Goal: Information Seeking & Learning: Learn about a topic

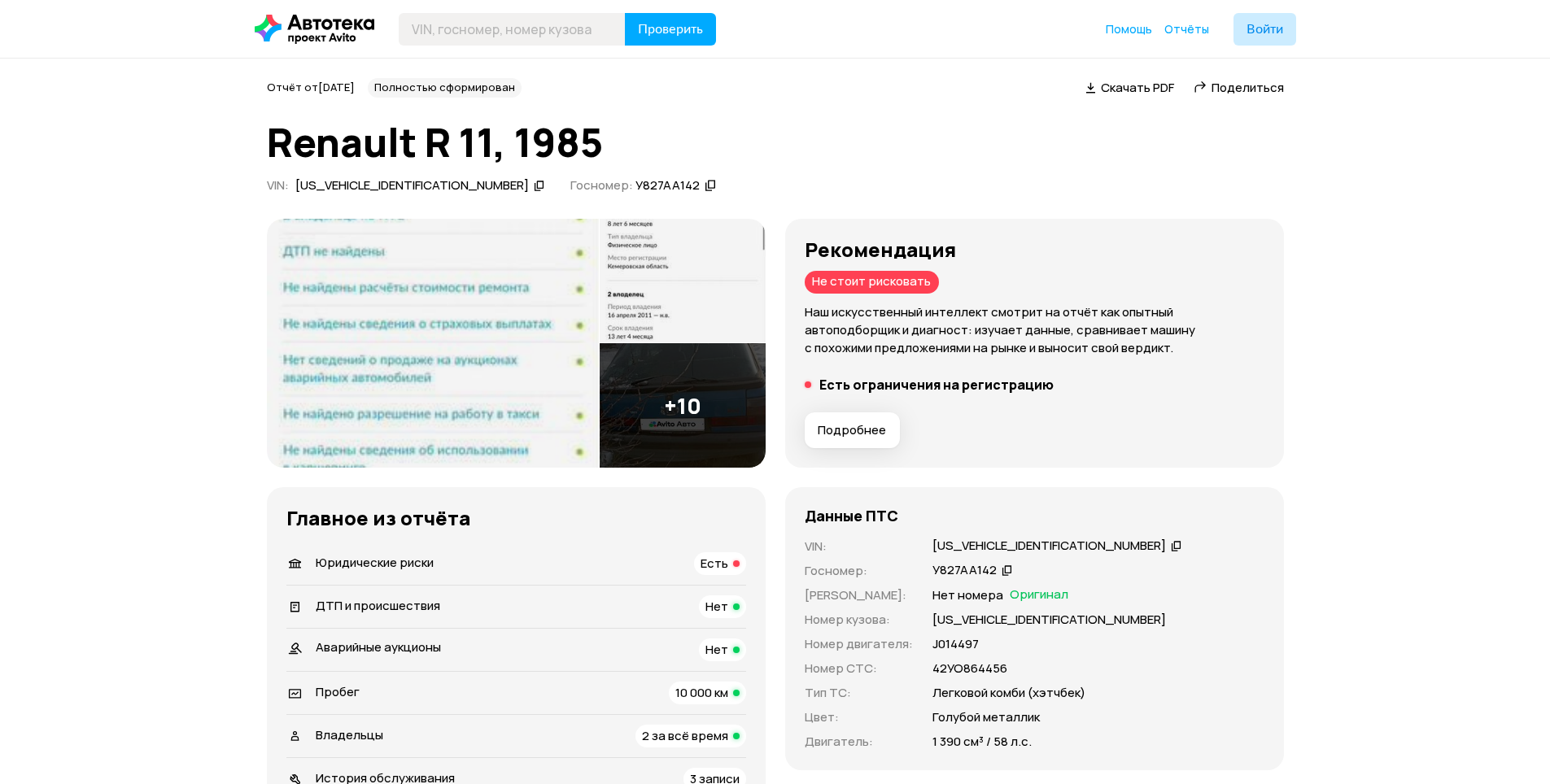
click at [683, 400] on img at bounding box center [682, 405] width 166 height 124
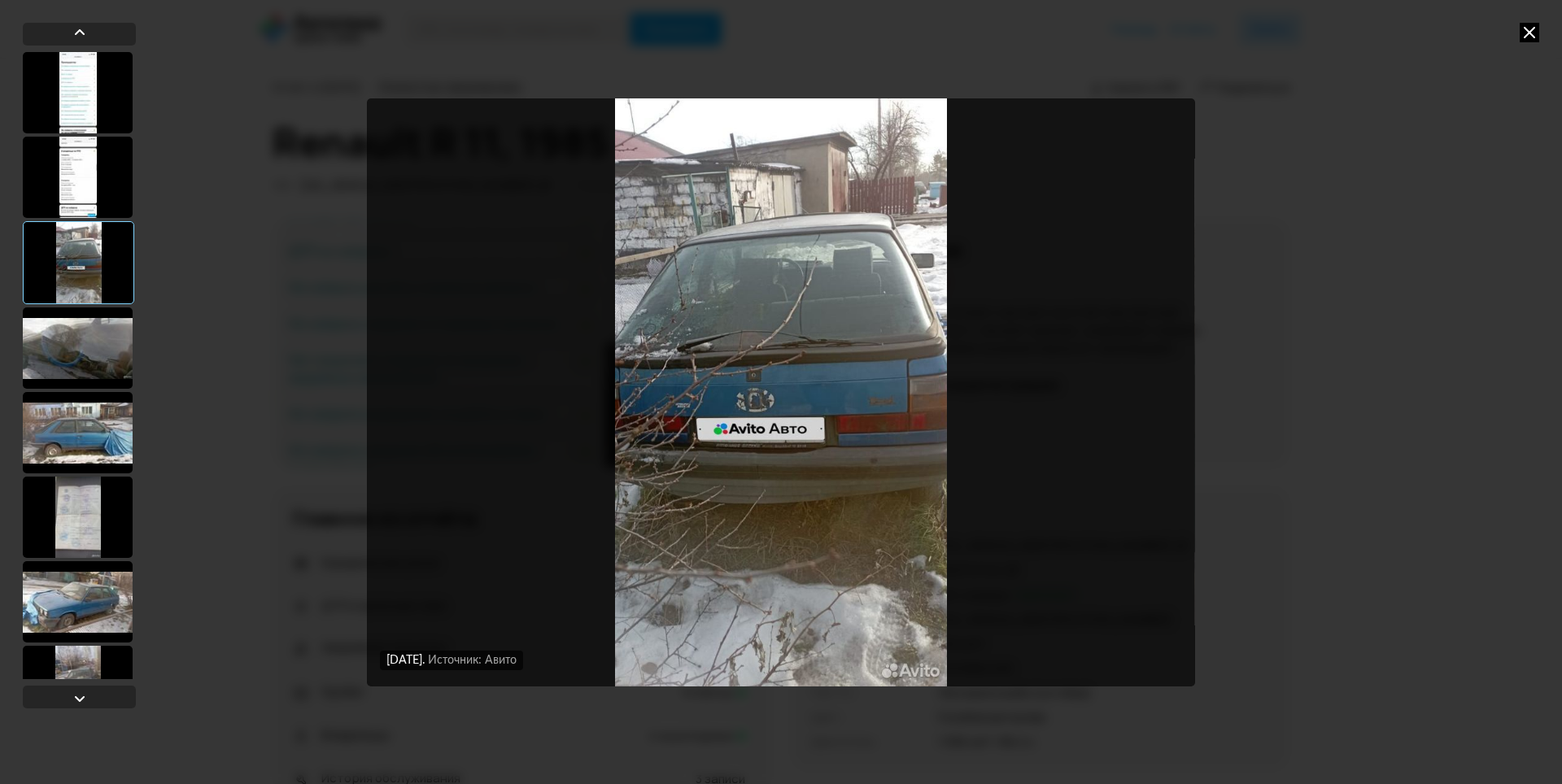
click at [95, 363] on div at bounding box center [78, 347] width 110 height 82
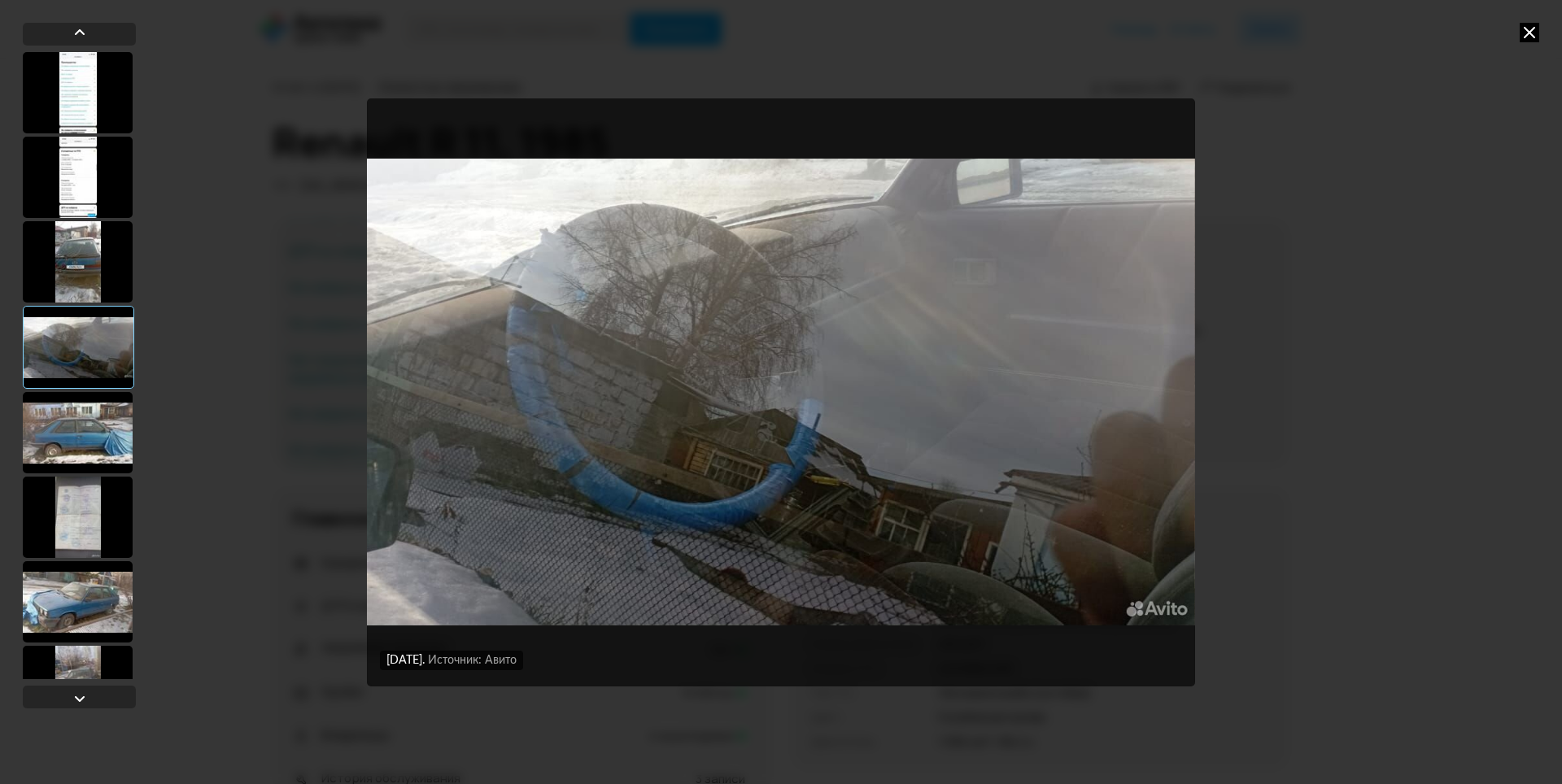
click at [89, 421] on div at bounding box center [78, 432] width 110 height 82
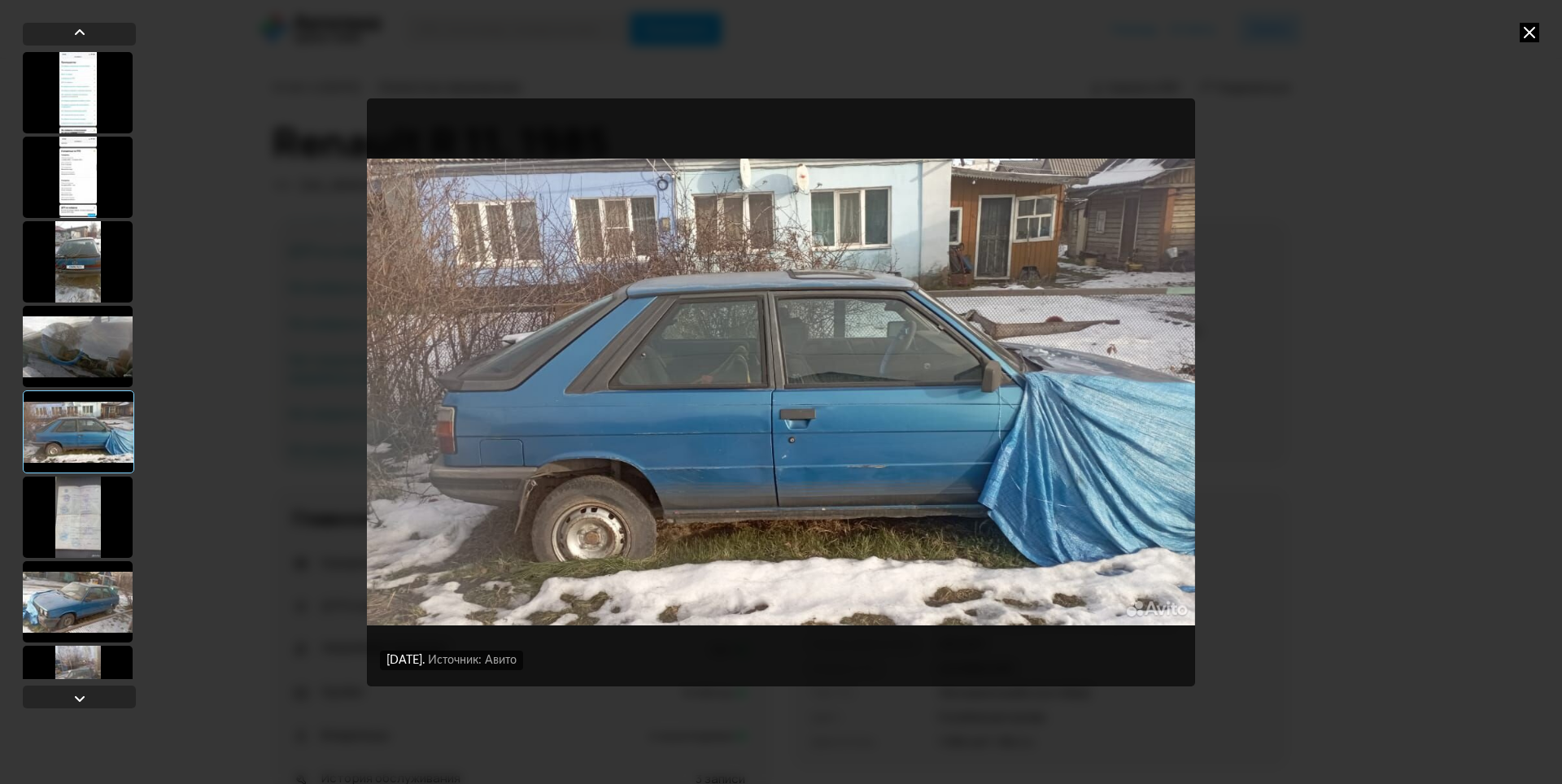
click at [96, 506] on div at bounding box center [78, 516] width 110 height 82
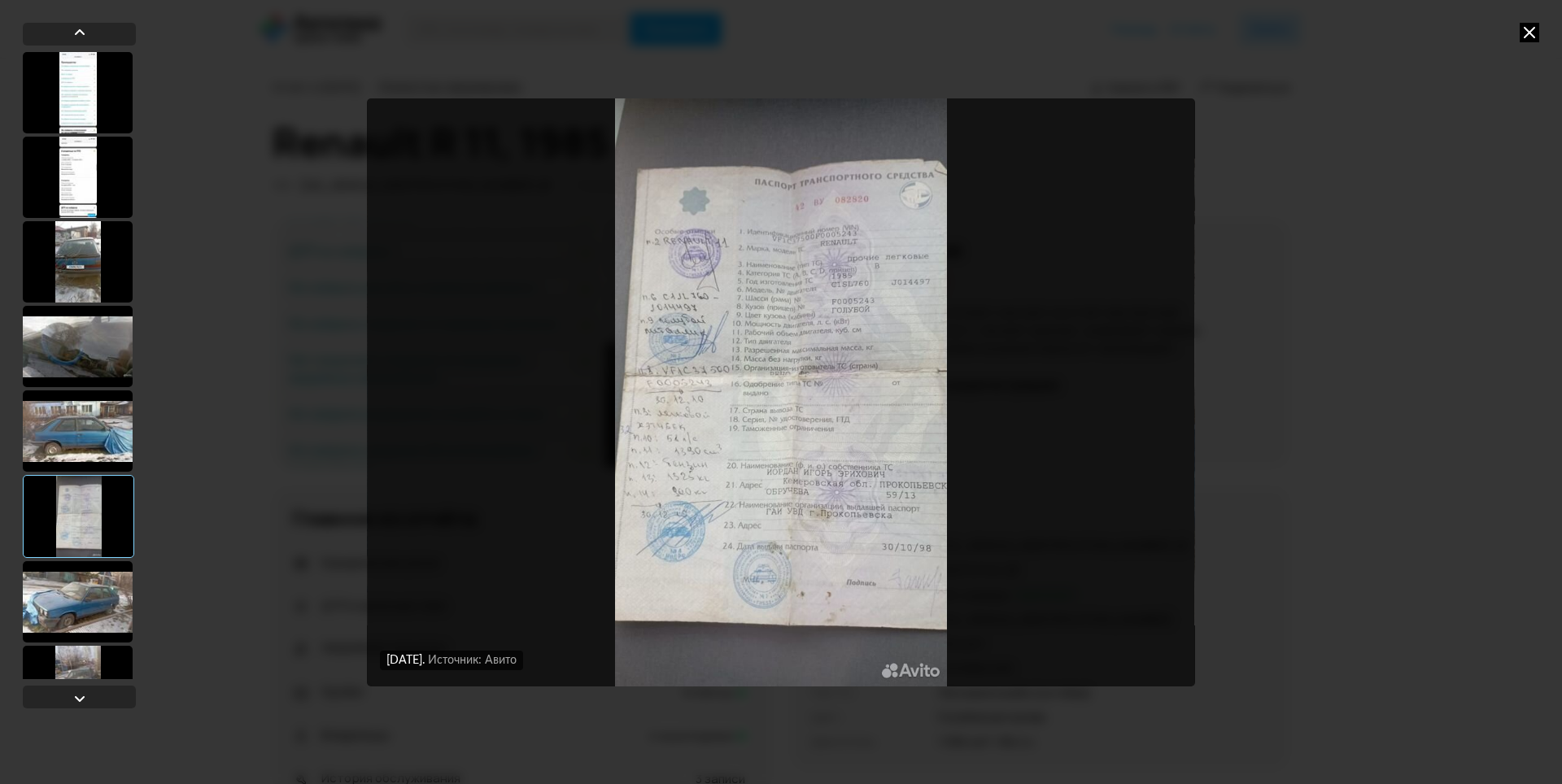
click at [94, 594] on div at bounding box center [78, 601] width 110 height 82
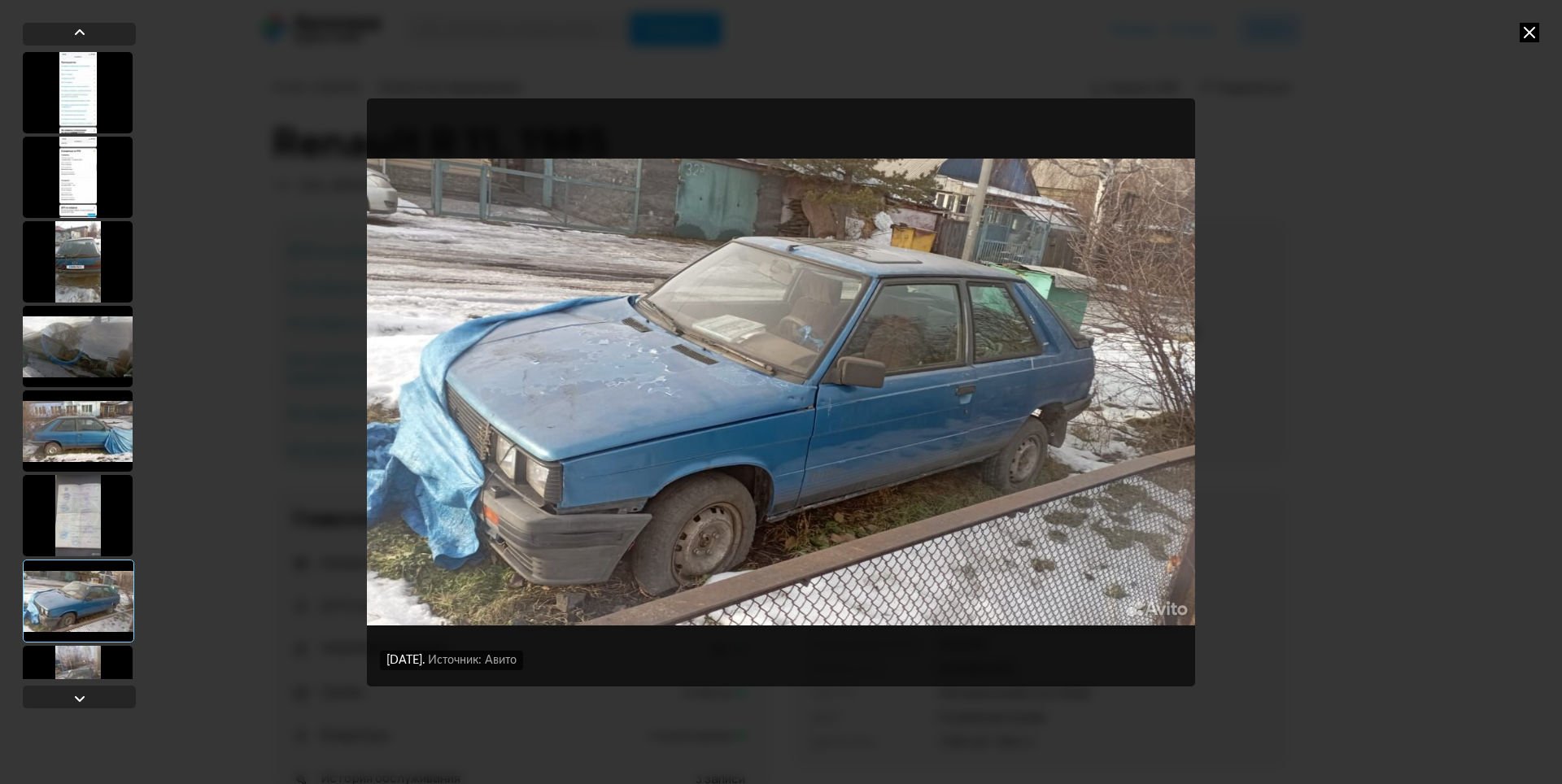
click at [87, 652] on div at bounding box center [78, 686] width 110 height 82
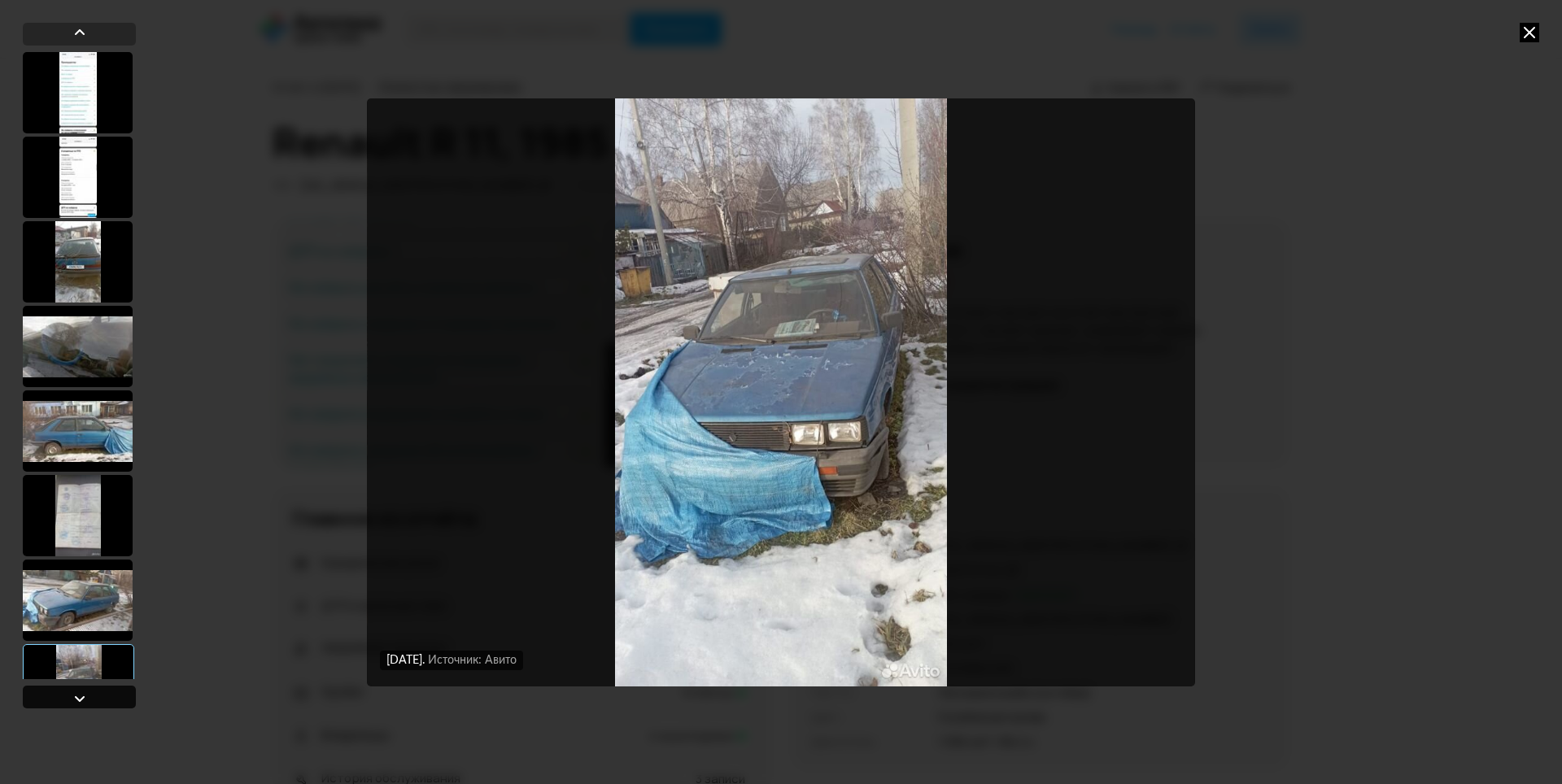
click at [68, 688] on div at bounding box center [79, 696] width 113 height 23
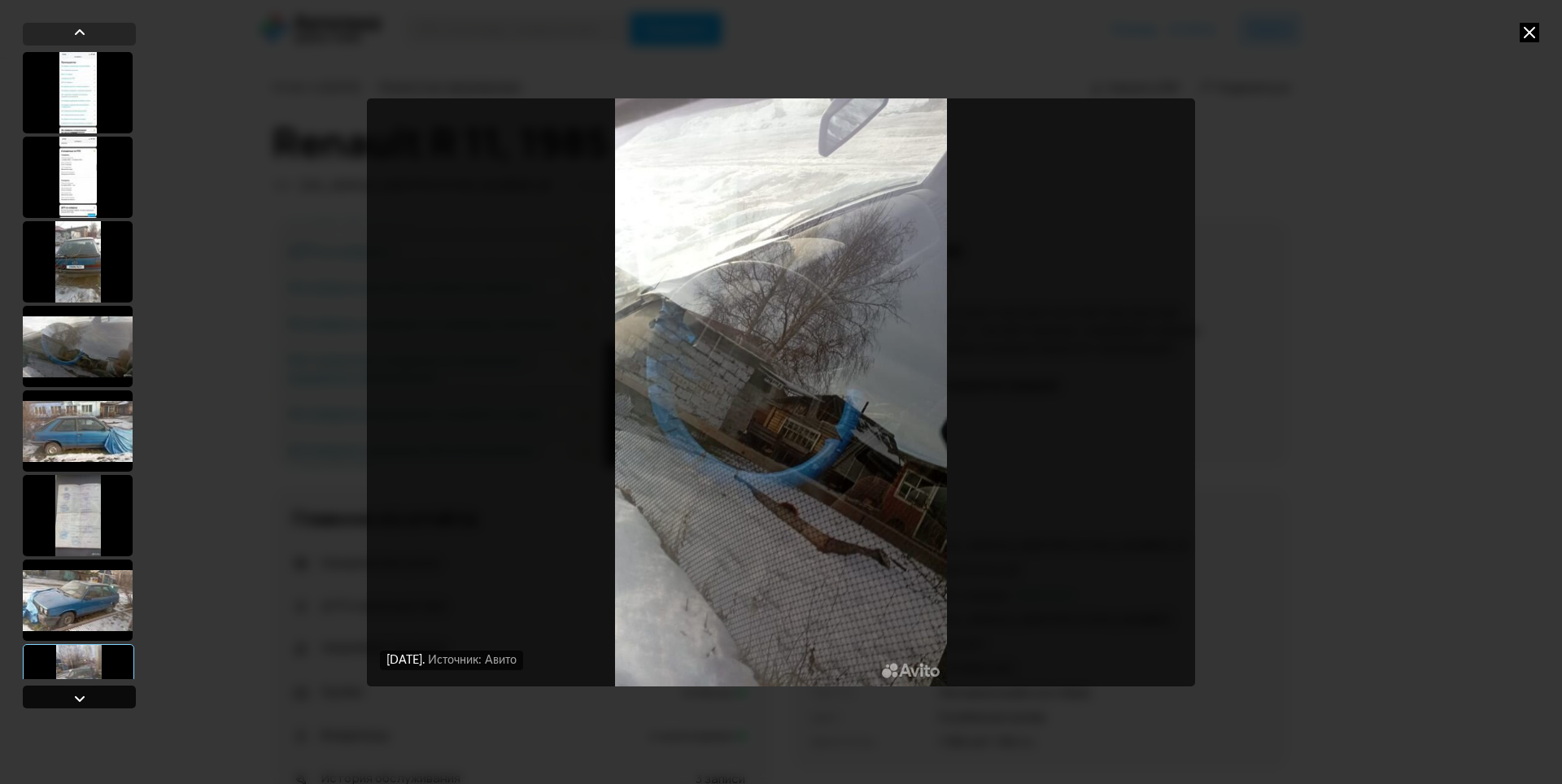
scroll to position [474, 0]
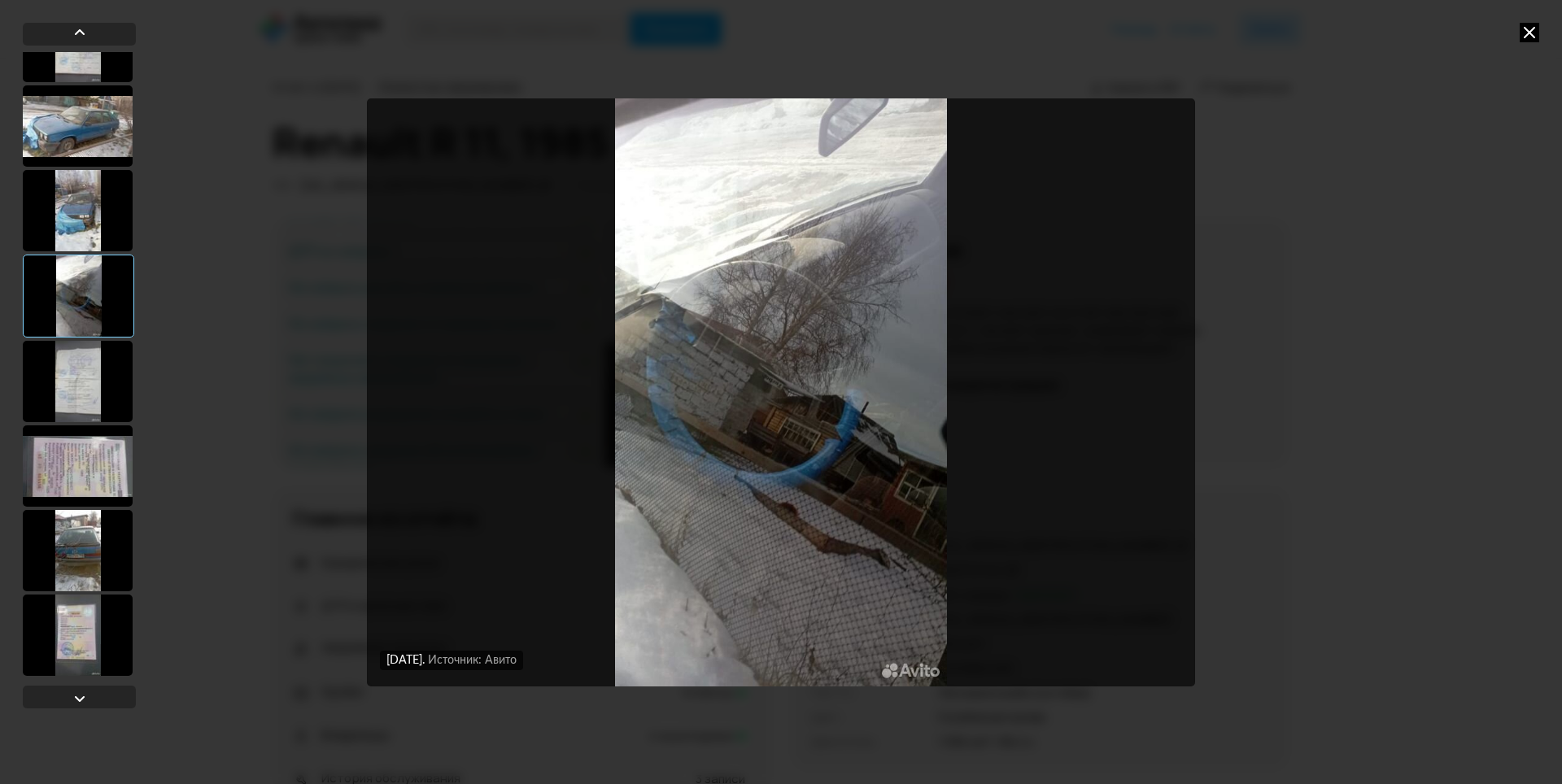
click at [68, 640] on div at bounding box center [78, 634] width 110 height 82
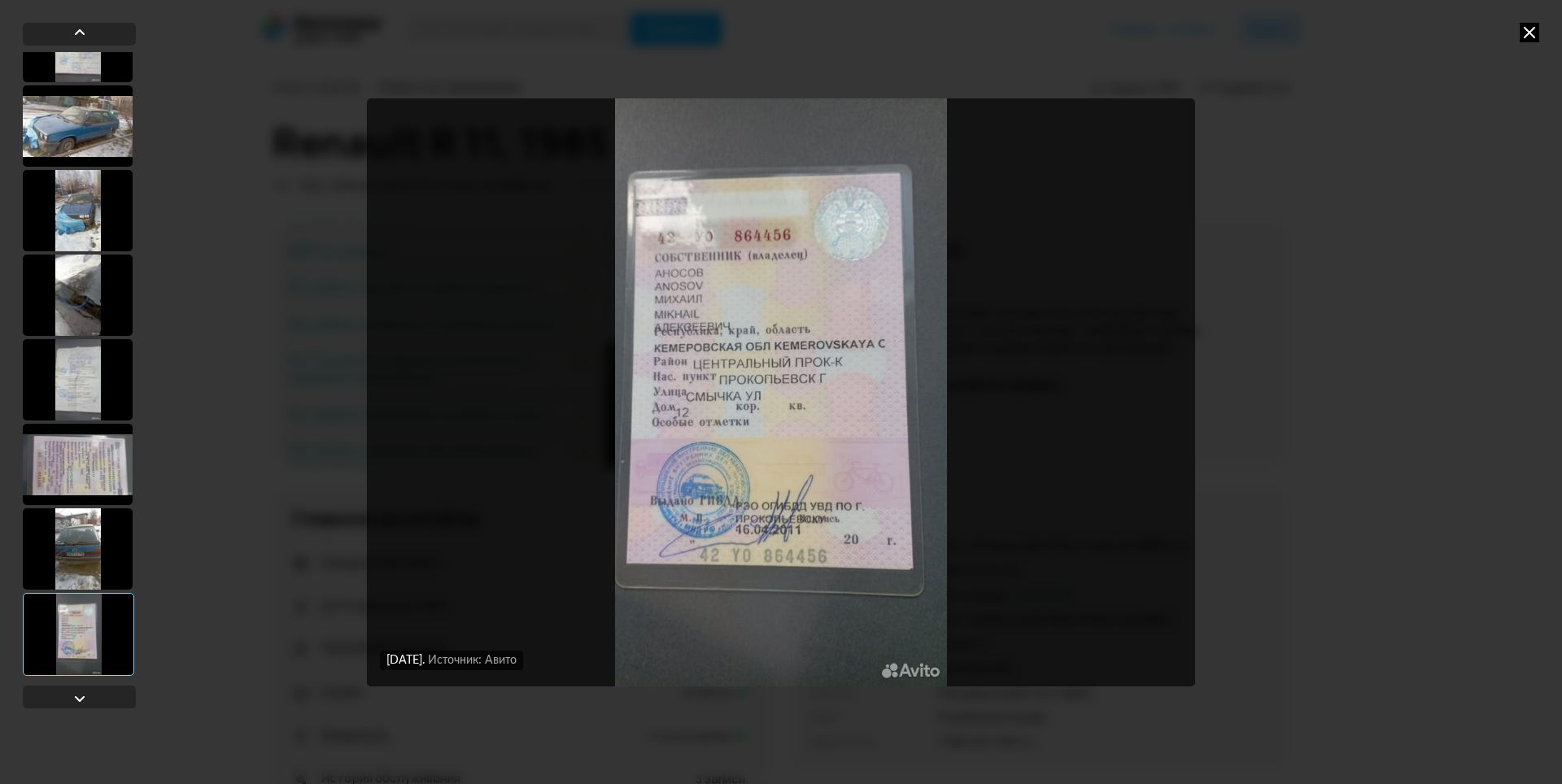
click at [79, 539] on div at bounding box center [78, 549] width 110 height 82
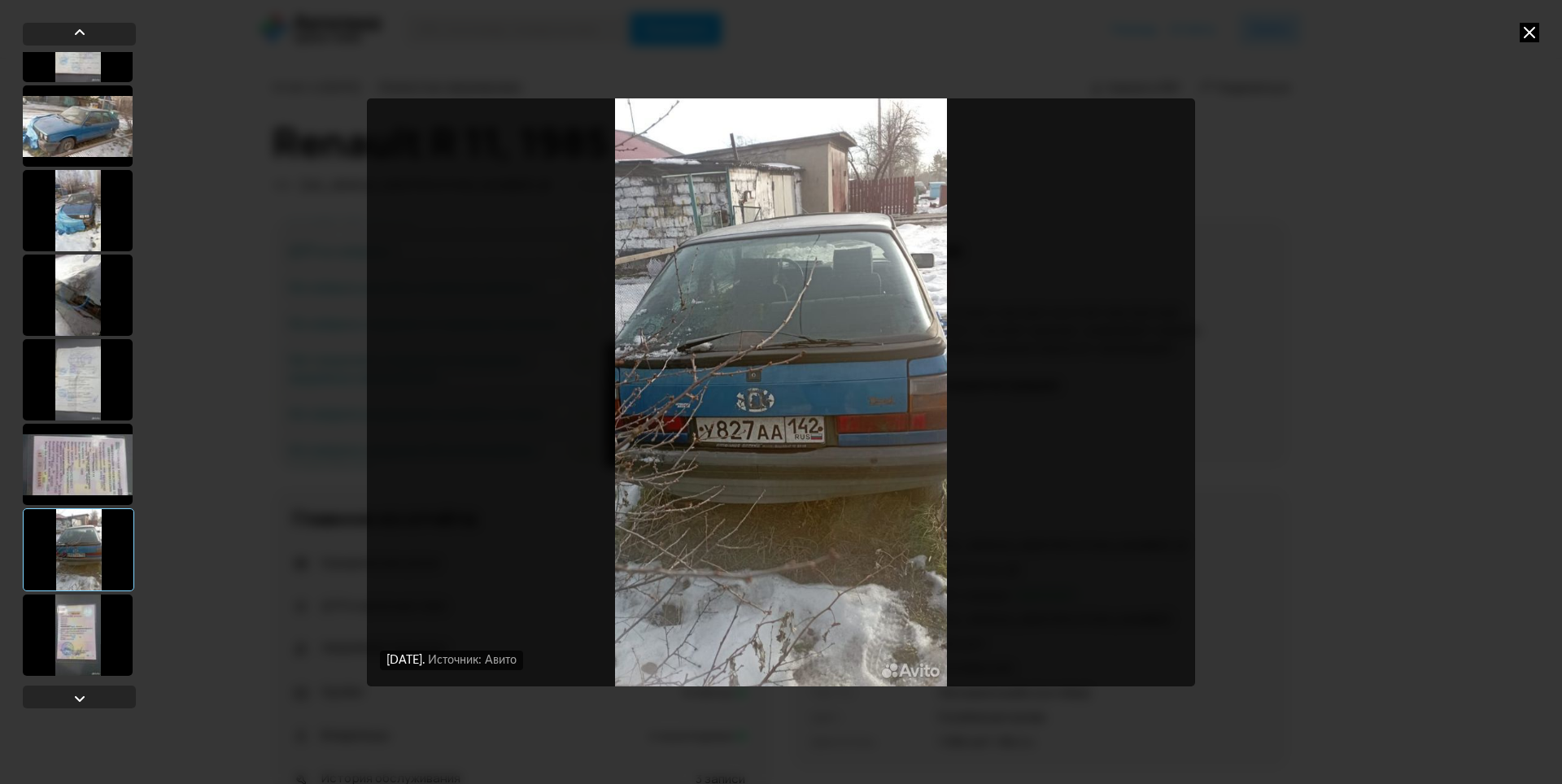
click at [87, 392] on div at bounding box center [78, 380] width 110 height 82
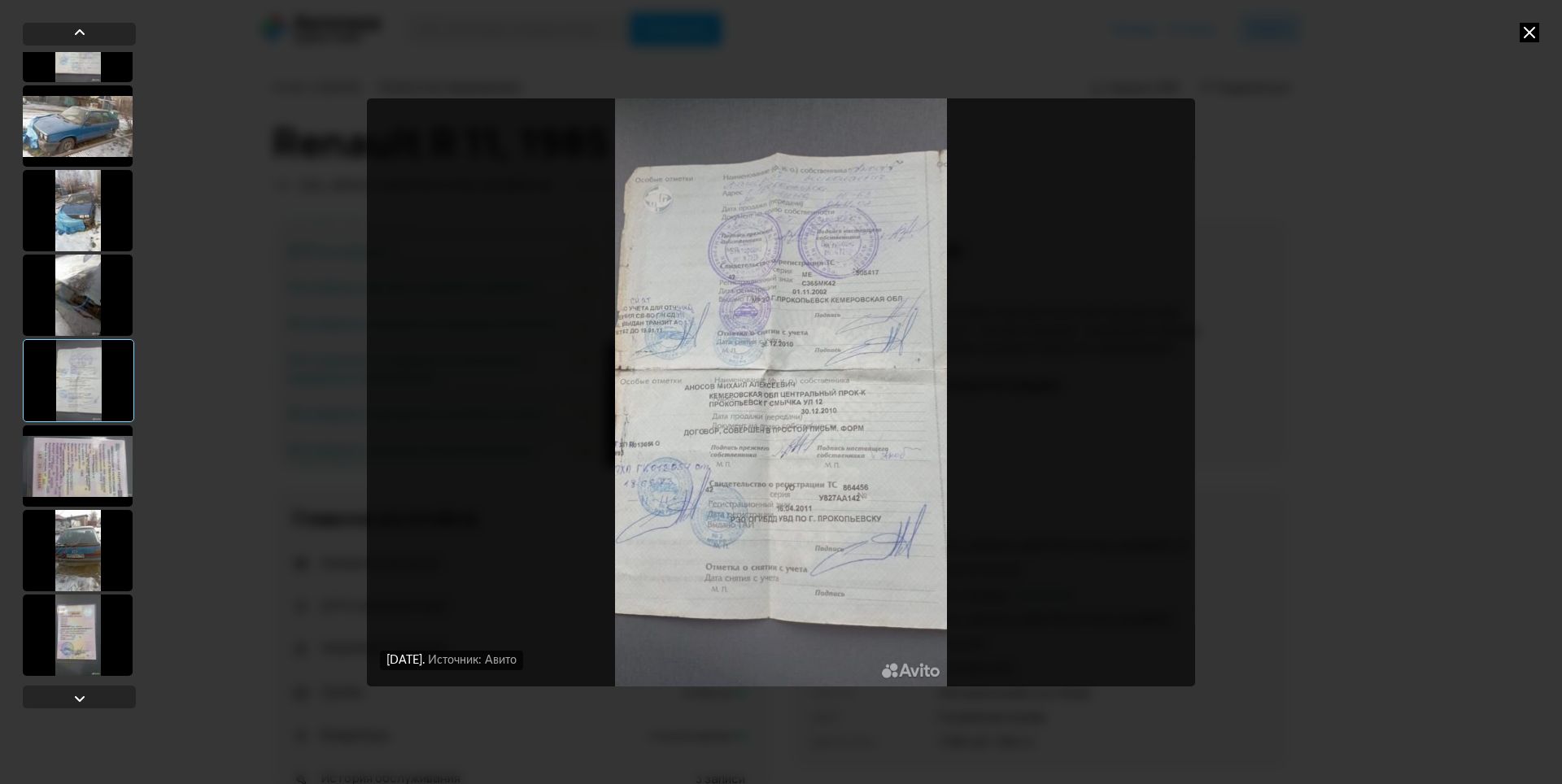
click at [84, 225] on div at bounding box center [78, 211] width 110 height 82
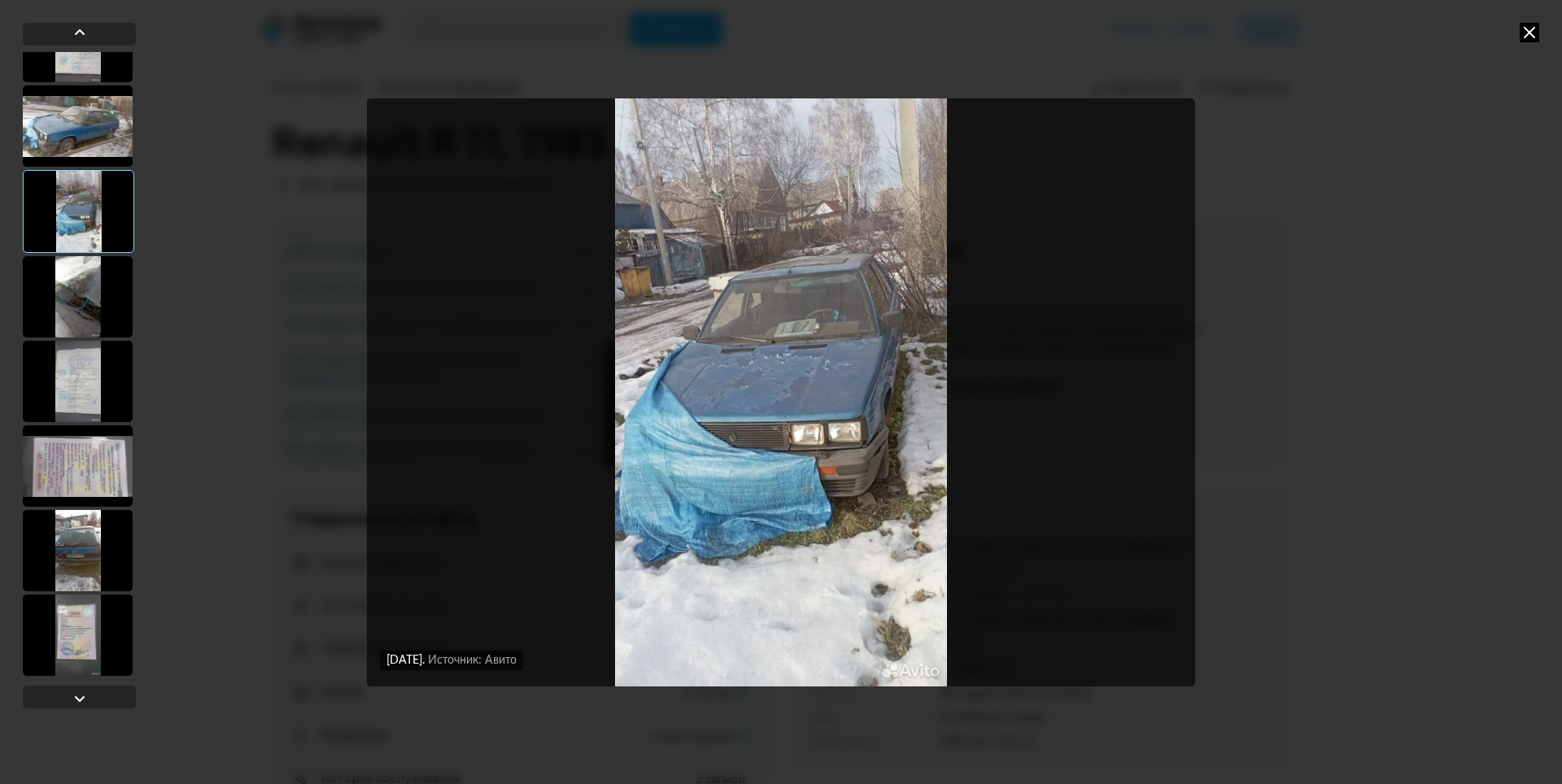
click at [93, 114] on div at bounding box center [78, 126] width 110 height 82
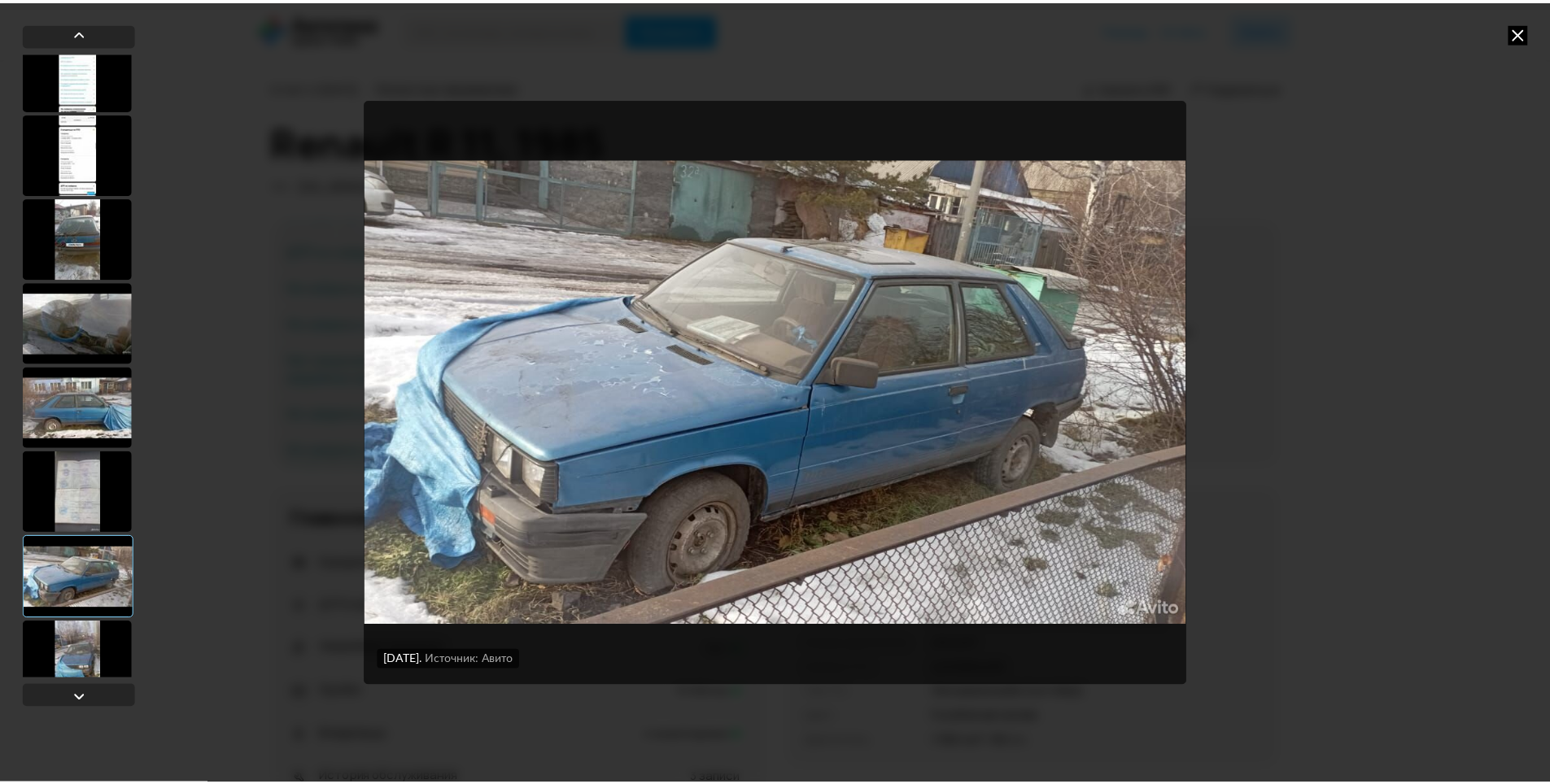
scroll to position [0, 0]
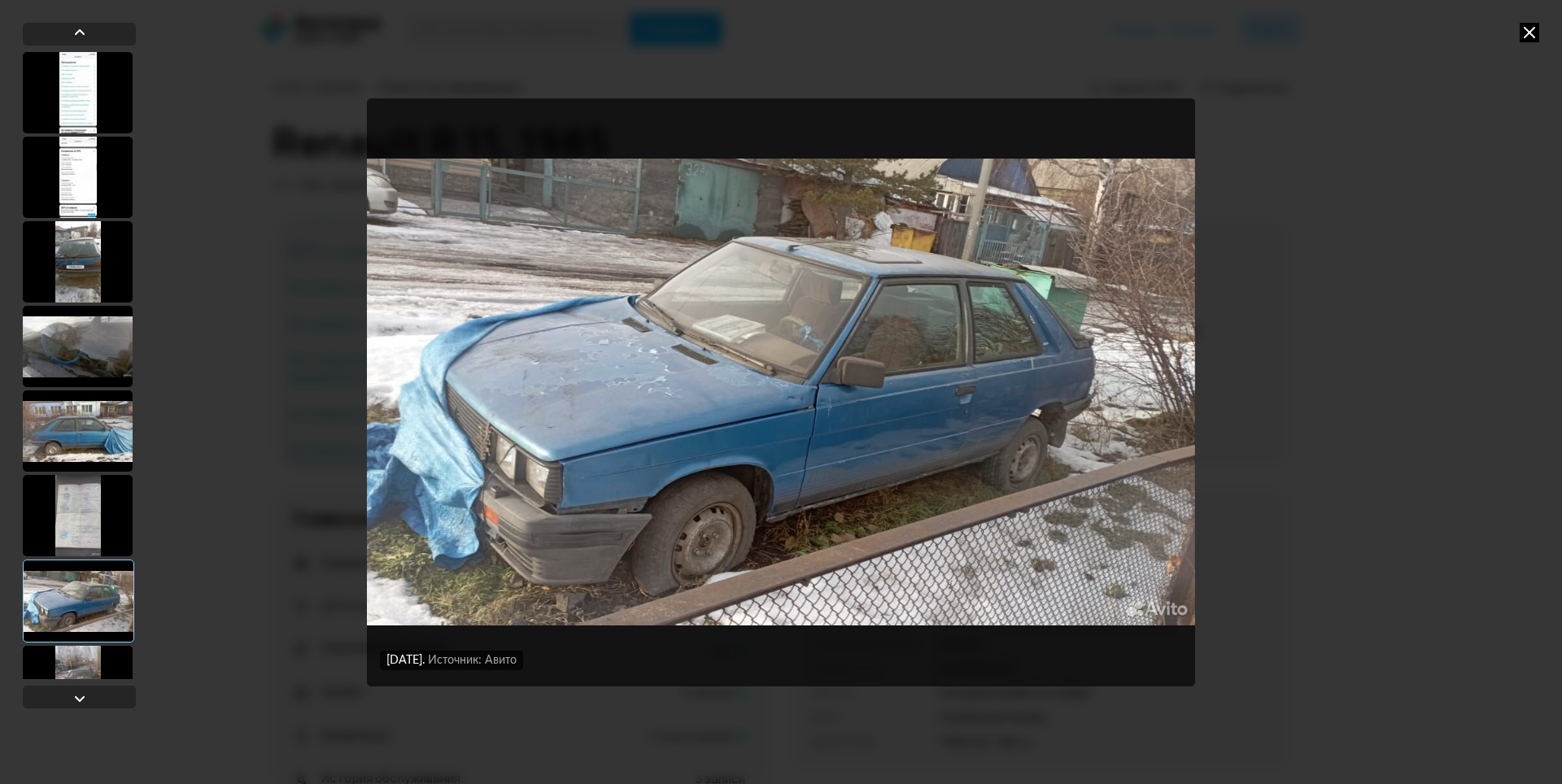
click at [87, 265] on div at bounding box center [78, 262] width 110 height 82
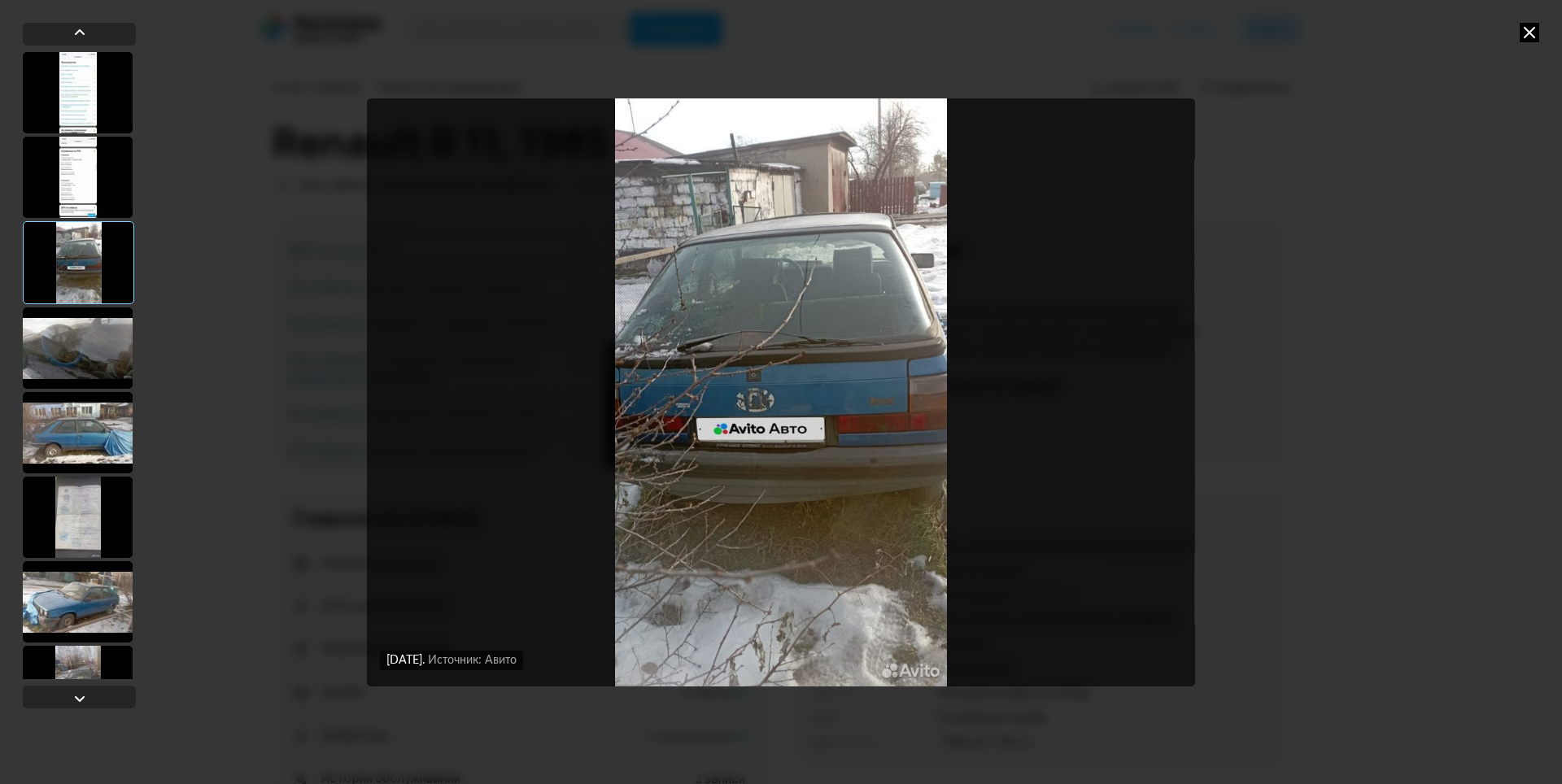
click at [73, 180] on div at bounding box center [78, 177] width 110 height 82
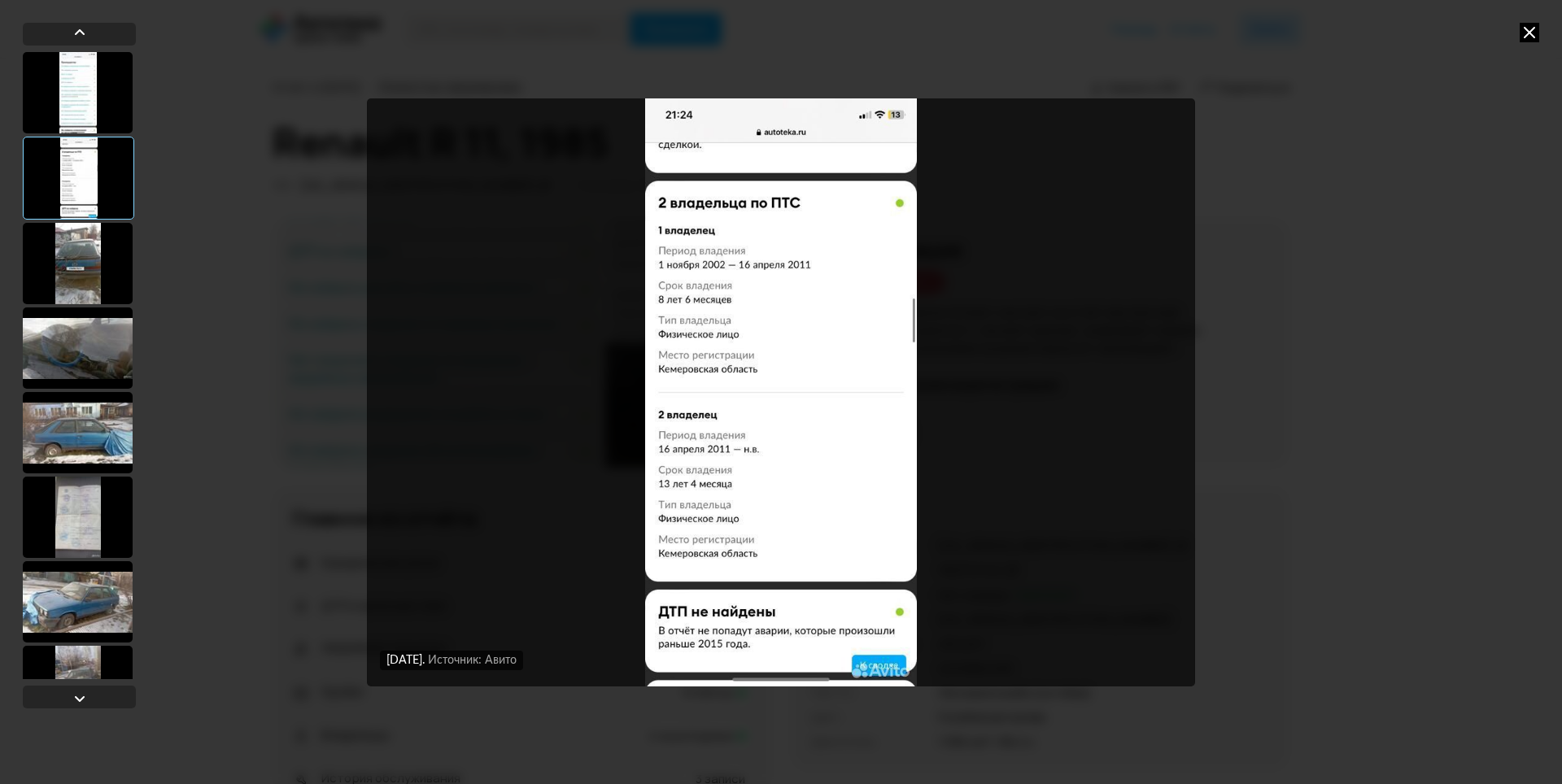
click at [83, 115] on div at bounding box center [78, 92] width 110 height 82
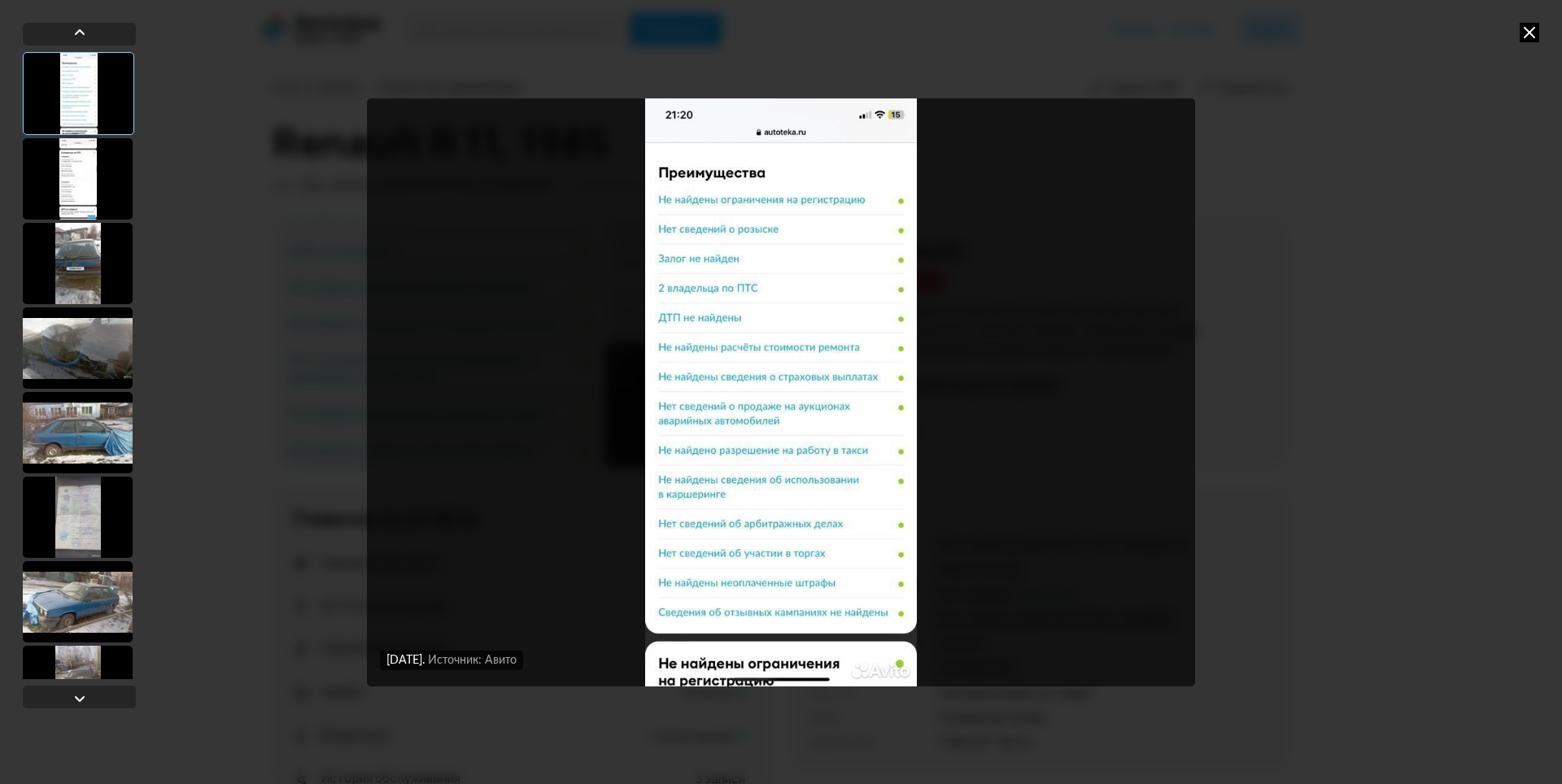
click at [1521, 30] on icon at bounding box center [1530, 32] width 20 height 20
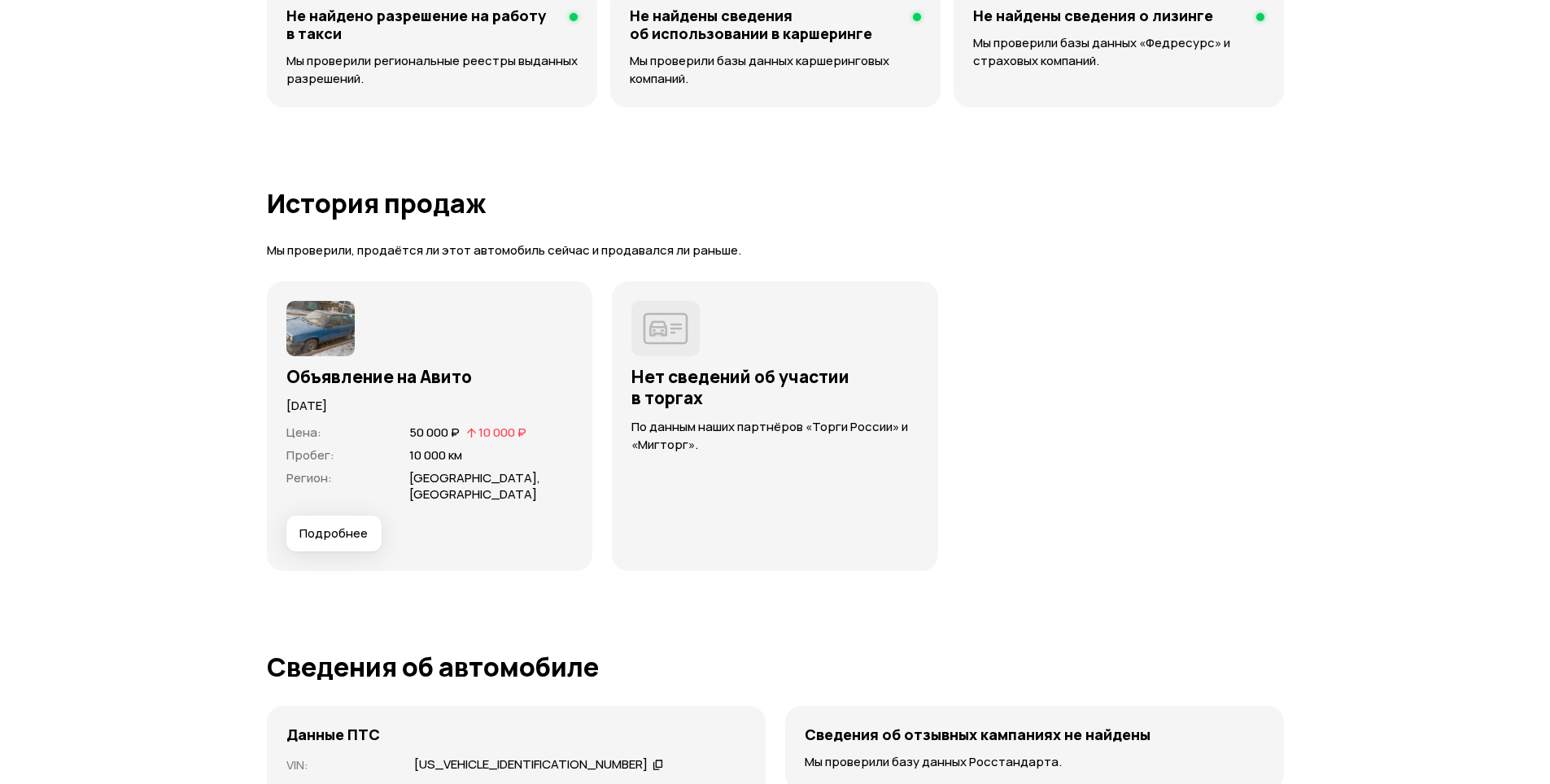
scroll to position [3822, 0]
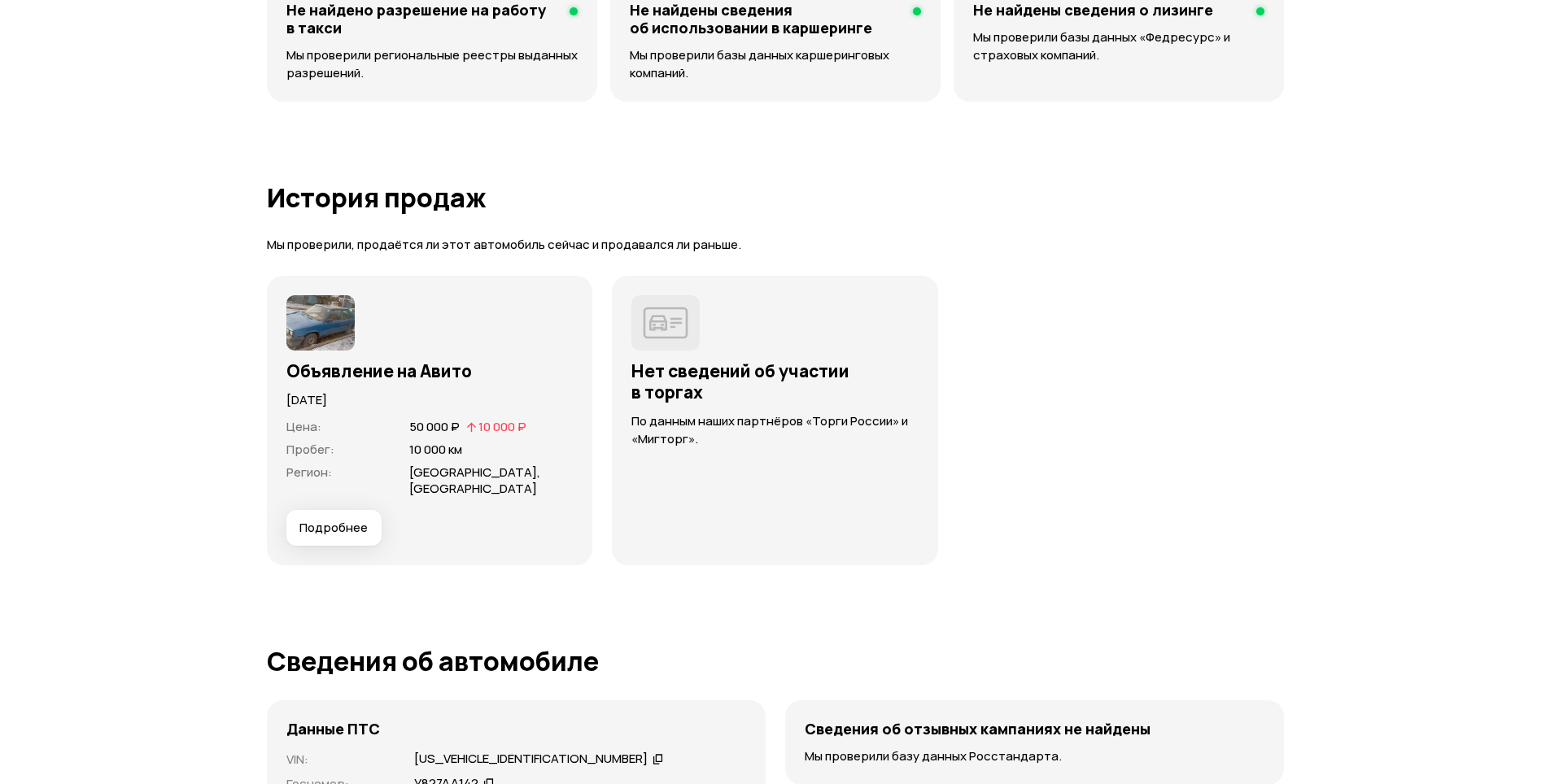
click at [351, 522] on span "Подробнее" at bounding box center [333, 527] width 68 height 17
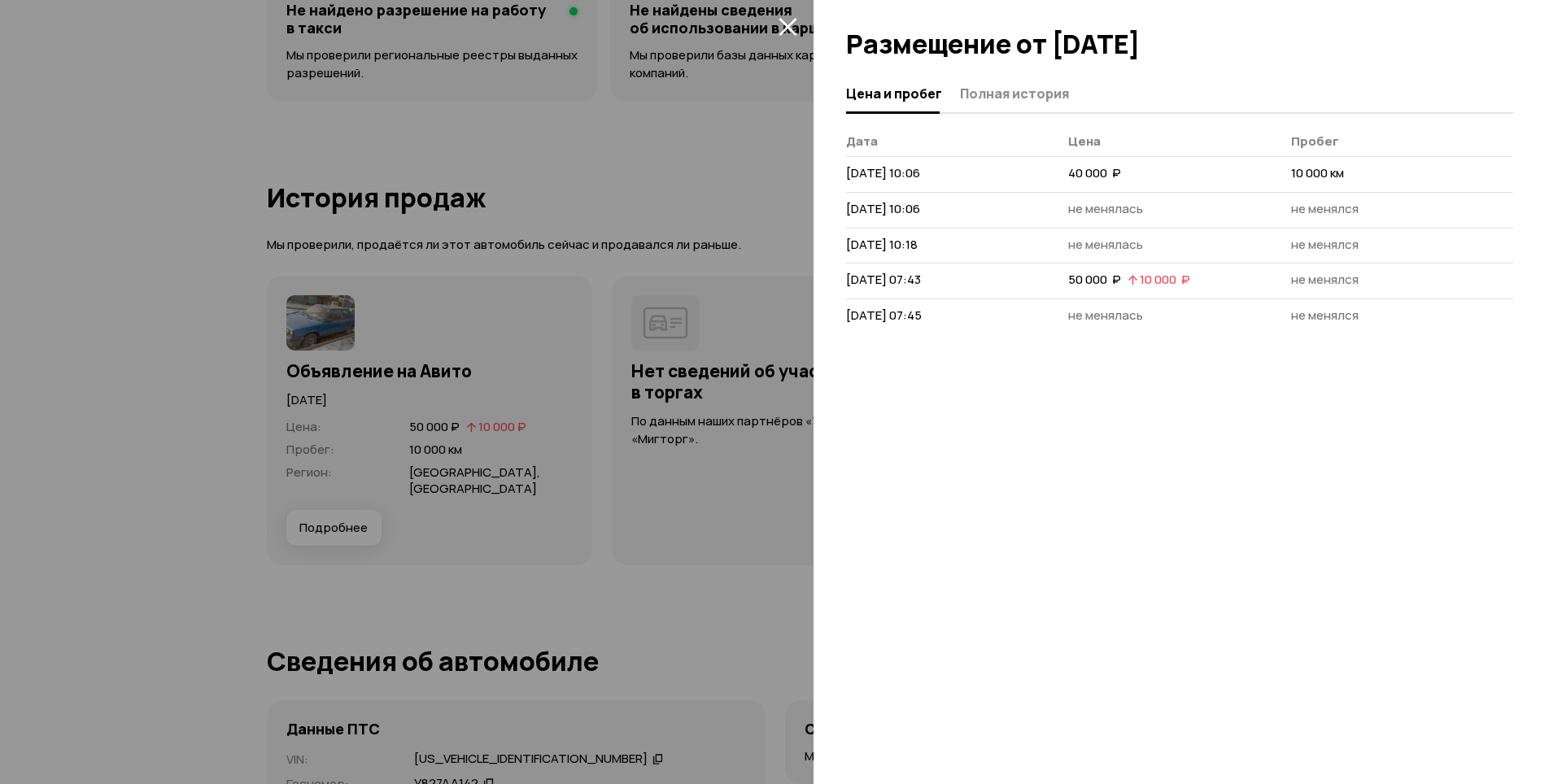
click at [784, 26] on icon "закрыть" at bounding box center [787, 26] width 19 height 19
